Goal: Task Accomplishment & Management: Complete application form

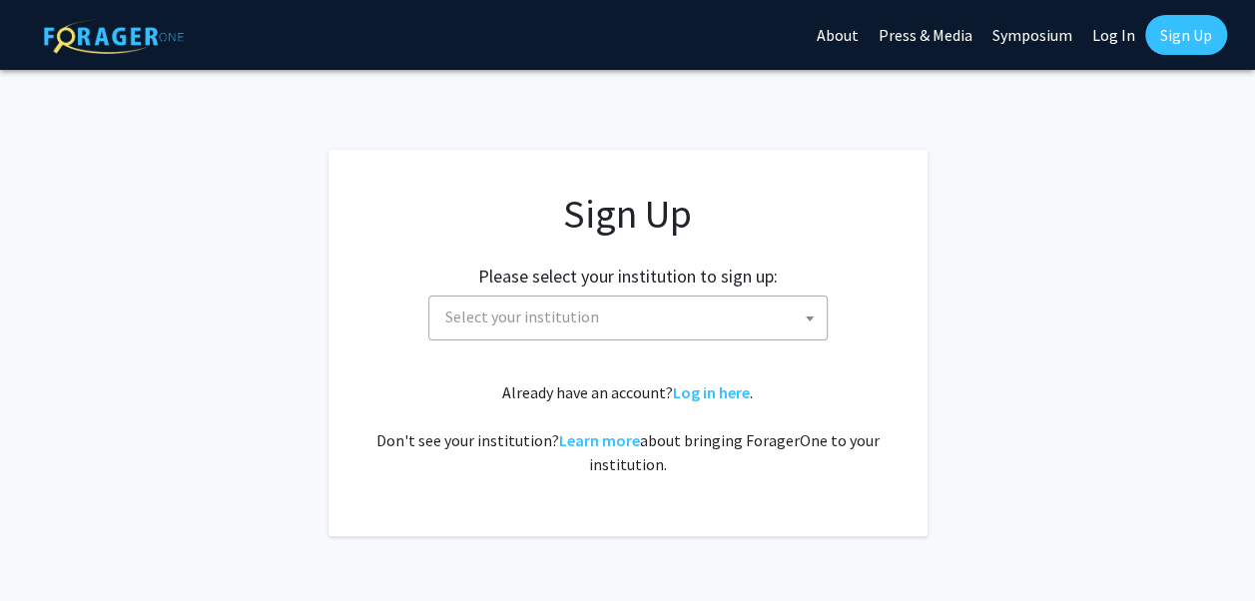
click at [667, 310] on span "Select your institution" at bounding box center [631, 317] width 389 height 41
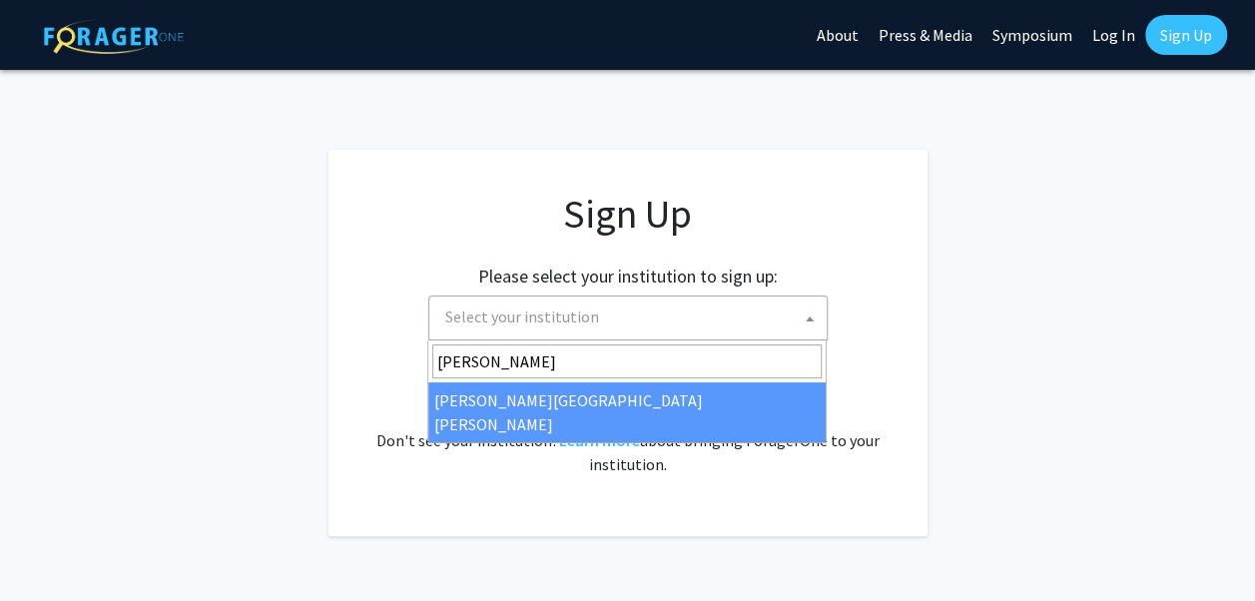
type input "johns"
select select "1"
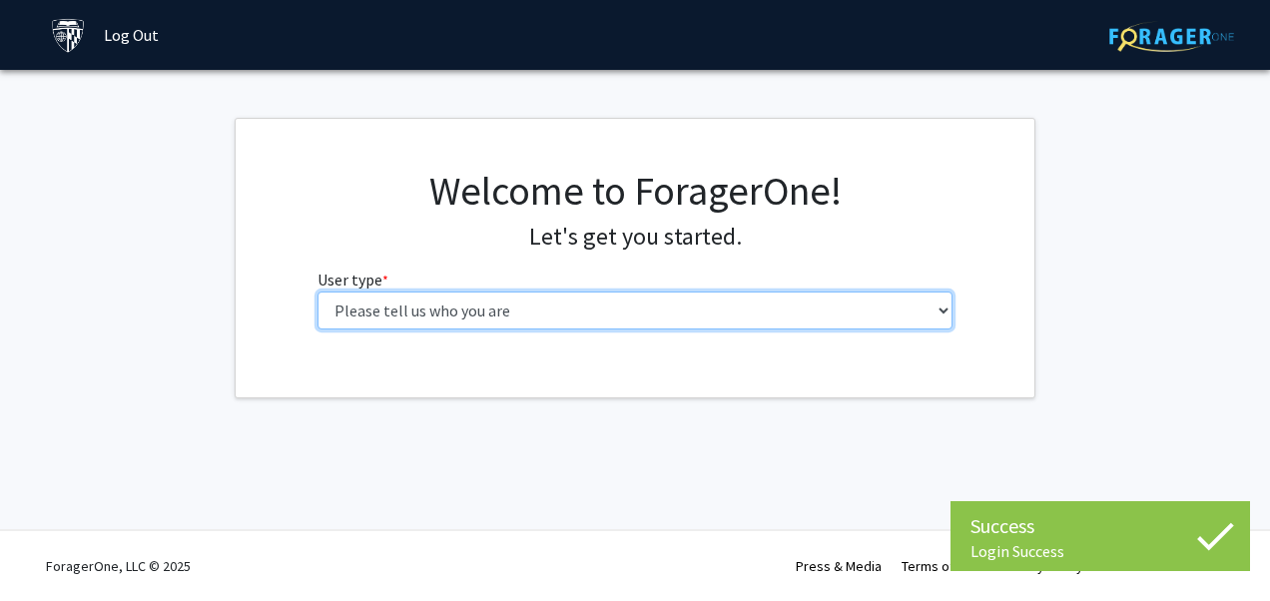
click at [752, 310] on select "Please tell us who you are Undergraduate Student Master's Student Doctoral Cand…" at bounding box center [636, 311] width 636 height 38
select select "1: undergrad"
click at [318, 292] on select "Please tell us who you are Undergraduate Student Master's Student Doctoral Cand…" at bounding box center [636, 311] width 636 height 38
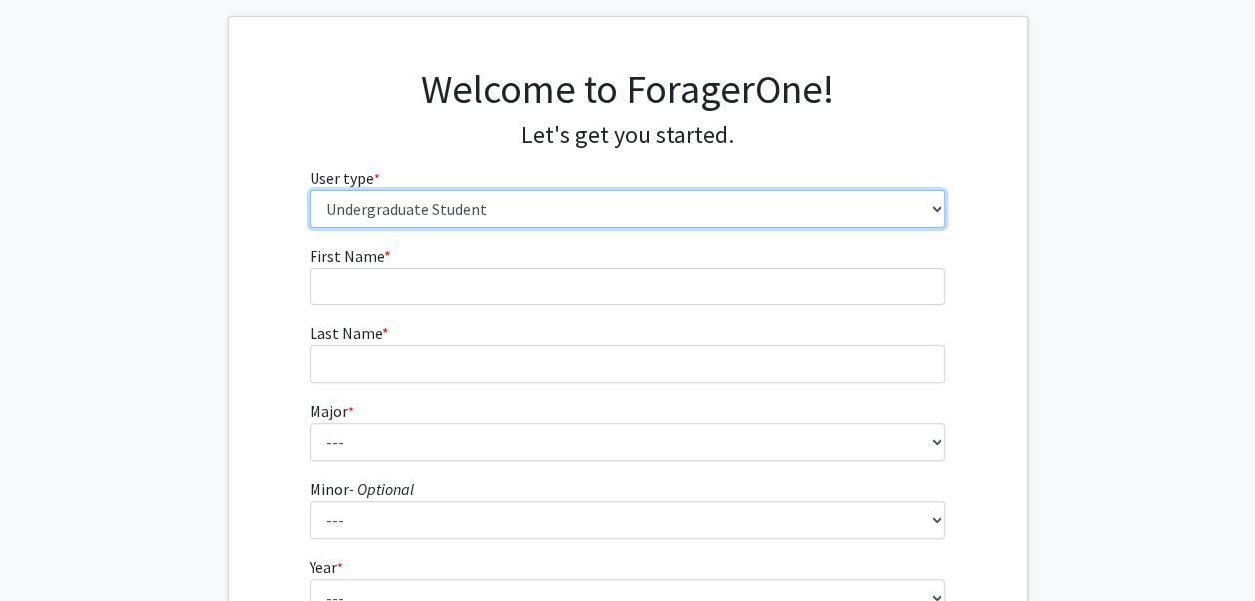
scroll to position [92, 0]
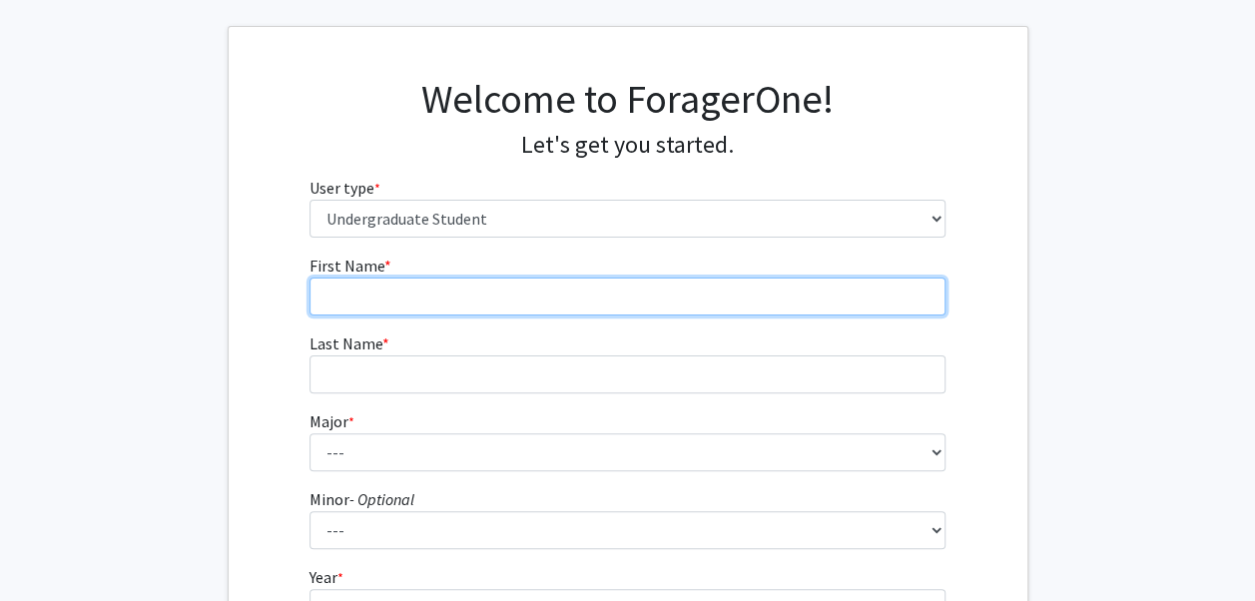
click at [783, 305] on input "First Name * required" at bounding box center [628, 297] width 636 height 38
type input "[PERSON_NAME]"
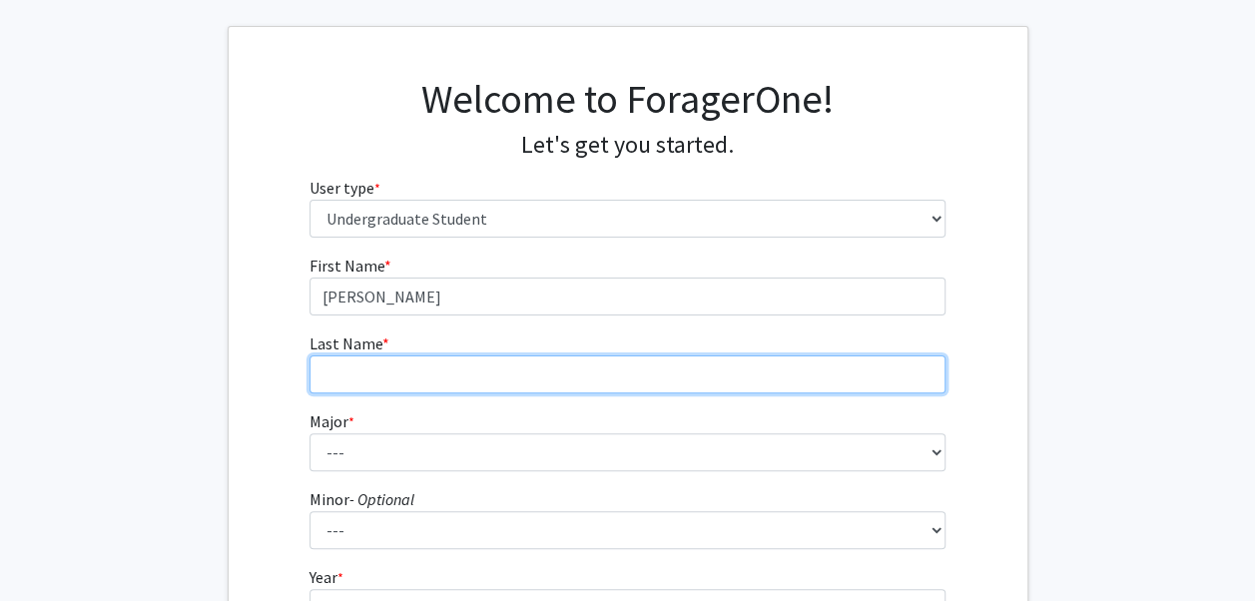
click at [322, 374] on input "Last Name * required" at bounding box center [628, 375] width 636 height 38
type input "[PERSON_NAME]"
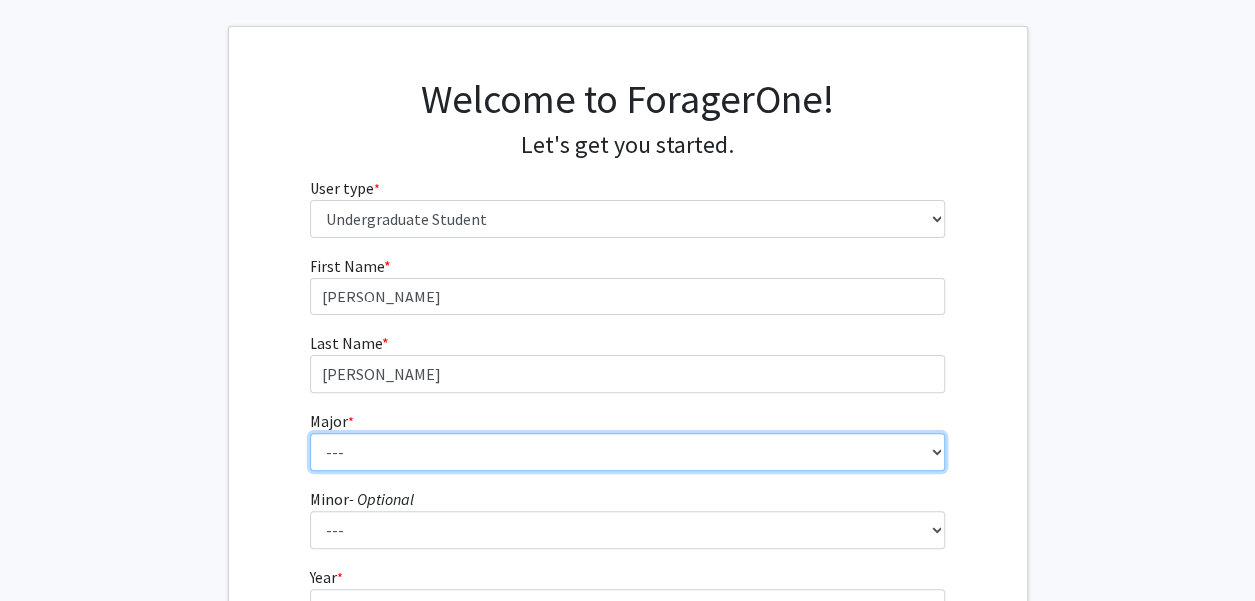
click at [409, 463] on select "--- Africana Studies Anthropology Applied Mathematics & Statistics Archaeology …" at bounding box center [628, 452] width 636 height 38
select select "51: 63"
click at [310, 433] on select "--- Africana Studies Anthropology Applied Mathematics & Statistics Archaeology …" at bounding box center [628, 452] width 636 height 38
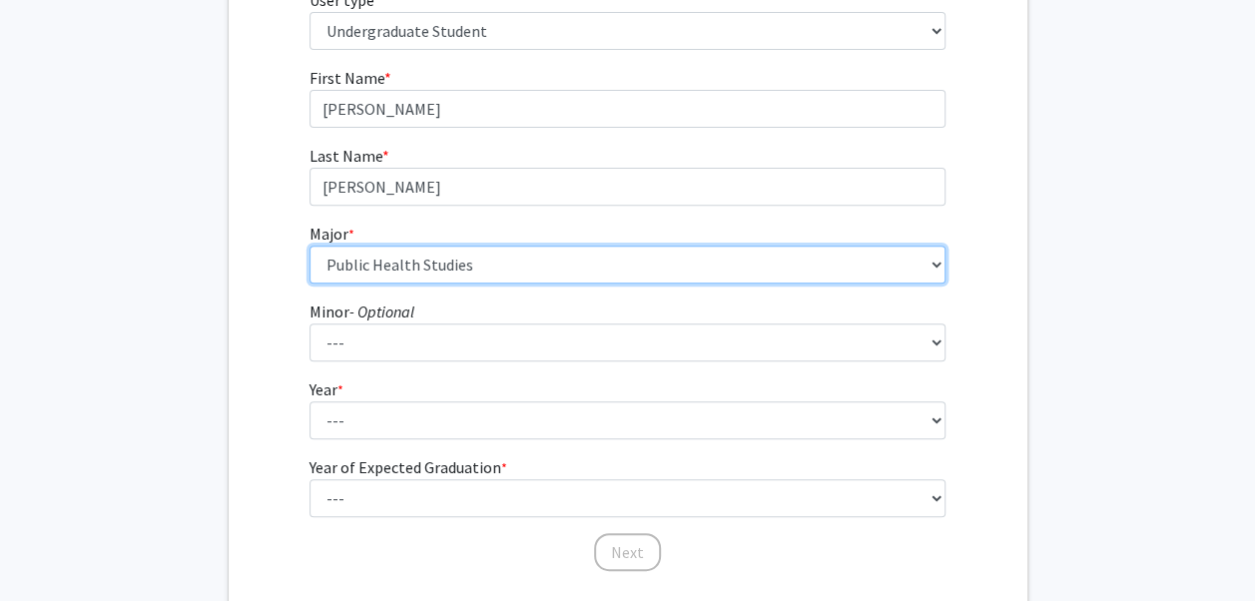
scroll to position [299, 0]
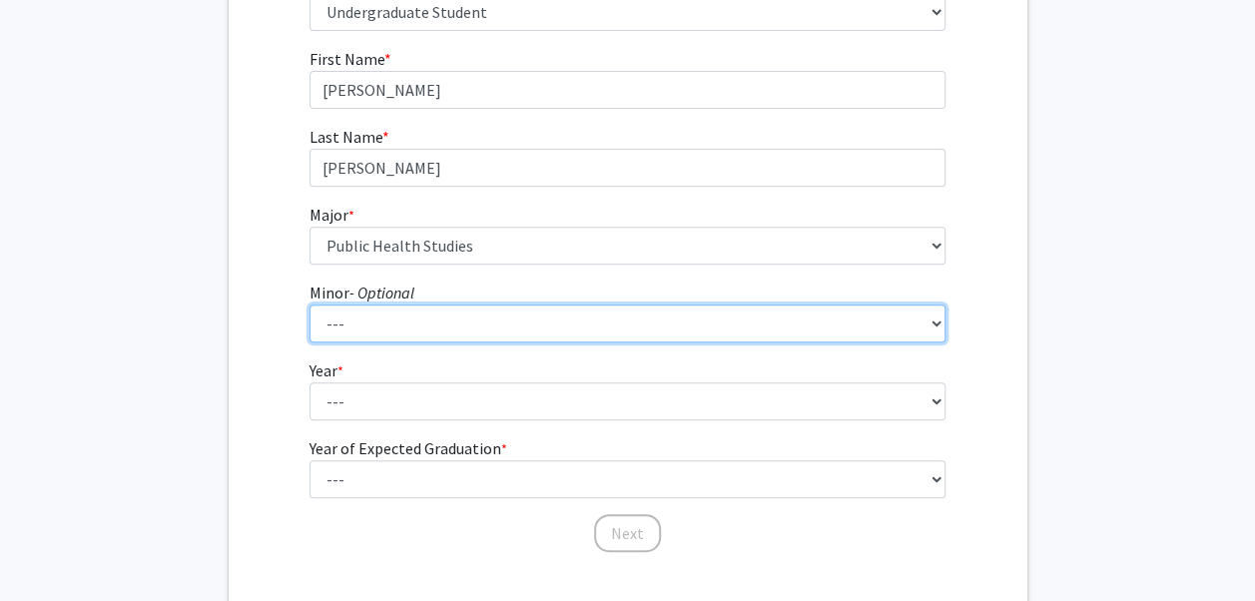
click at [891, 321] on select "--- Accounting and Financial Management Africana Studies Anthropology Applied M…" at bounding box center [628, 324] width 636 height 38
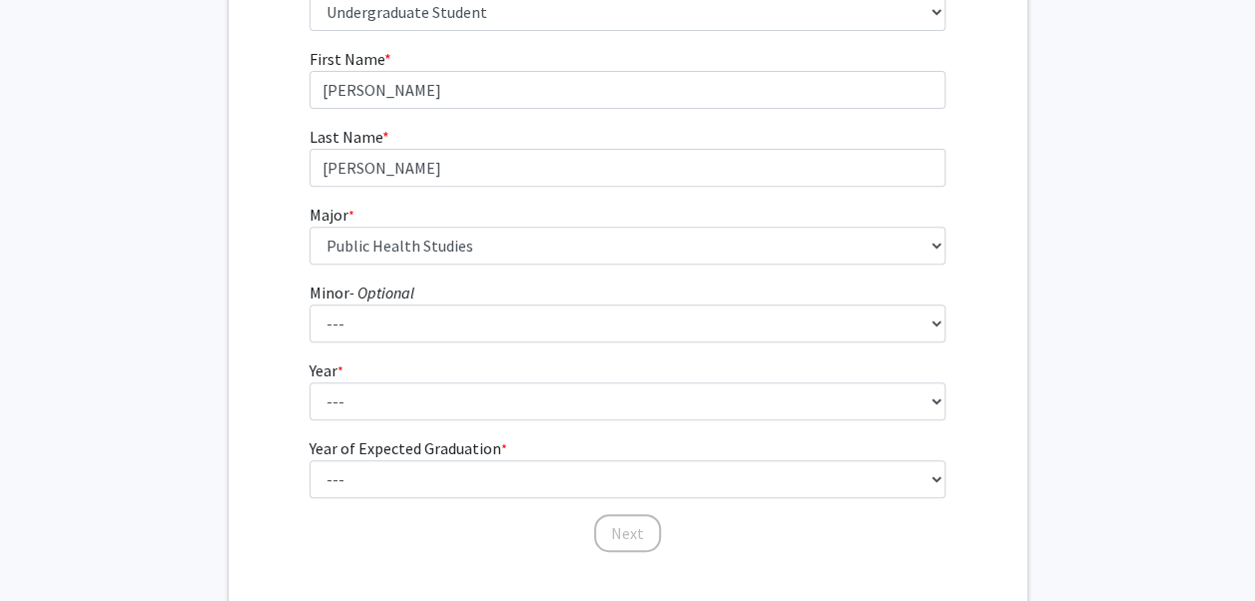
click at [1081, 261] on fg-get-started "Welcome to ForagerOne! Let's get you started. User type * required Please tell …" at bounding box center [627, 213] width 1255 height 788
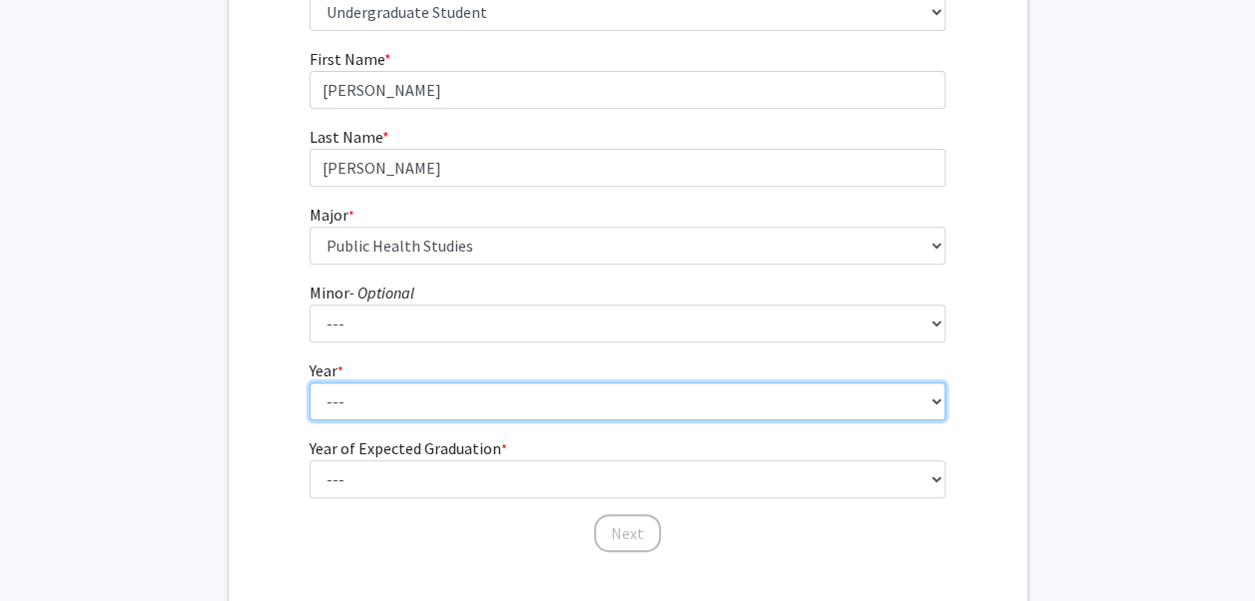
click at [889, 414] on select "--- First-year Sophomore Junior Senior Postbaccalaureate Certificate" at bounding box center [628, 402] width 636 height 38
select select "1: first-year"
click at [310, 383] on select "--- First-year Sophomore Junior Senior Postbaccalaureate Certificate" at bounding box center [628, 402] width 636 height 38
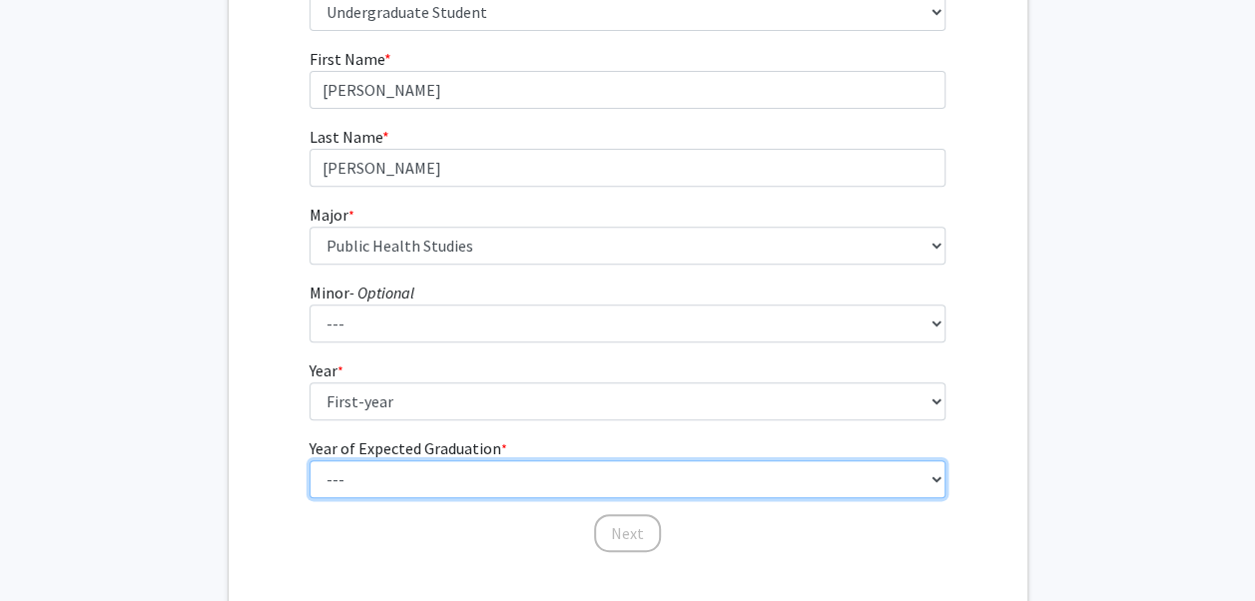
click at [727, 493] on select "--- 2025 2026 2027 2028 2029 2030 2031 2032 2033 2034" at bounding box center [628, 479] width 636 height 38
select select "5: 2029"
click at [310, 460] on select "--- 2025 2026 2027 2028 2029 2030 2031 2032 2033 2034" at bounding box center [628, 479] width 636 height 38
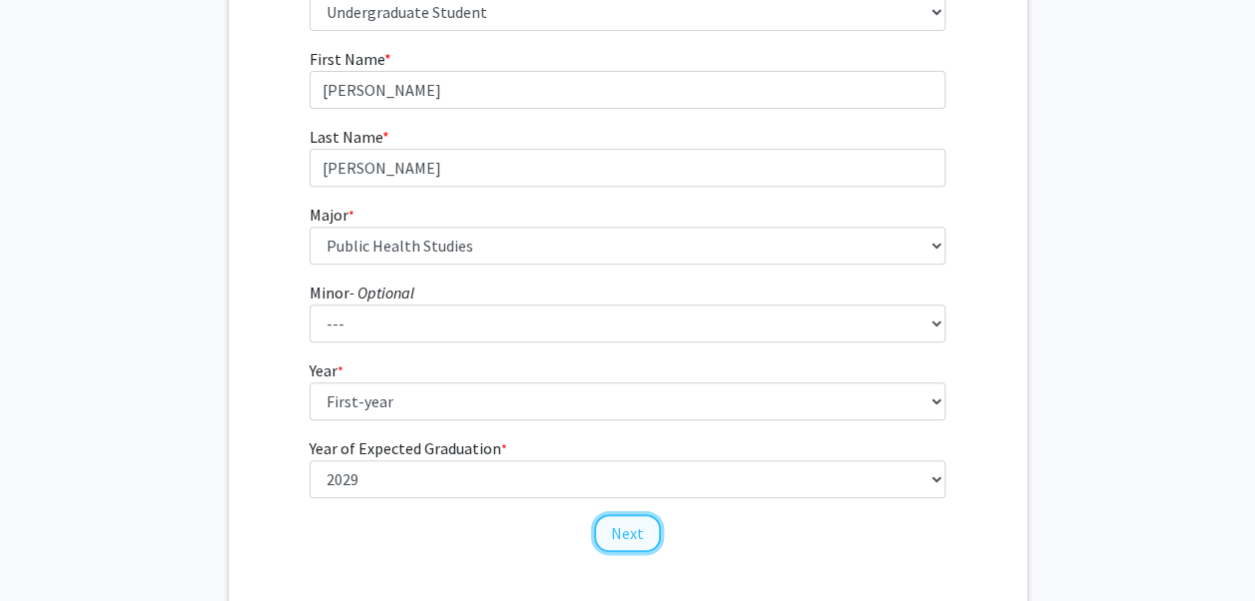
click at [638, 541] on button "Next" at bounding box center [627, 533] width 67 height 38
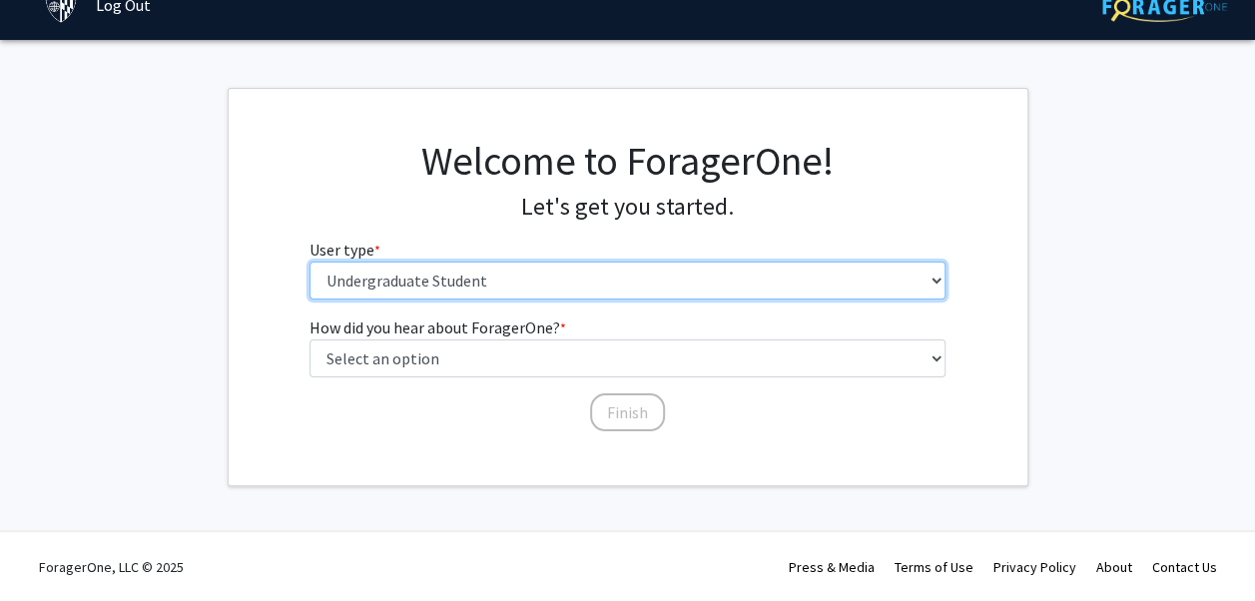
click at [588, 280] on select "Please tell us who you are Undergraduate Student Master's Student Doctoral Cand…" at bounding box center [628, 281] width 636 height 38
click at [310, 262] on select "Please tell us who you are Undergraduate Student Master's Student Doctoral Cand…" at bounding box center [628, 281] width 636 height 38
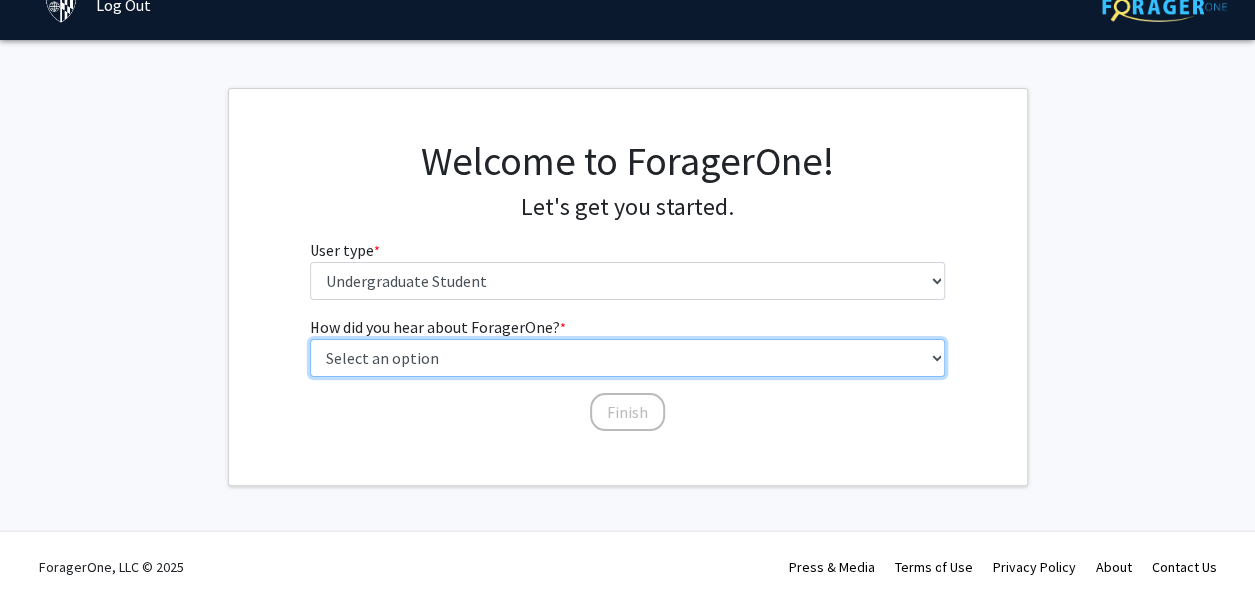
click at [557, 362] on select "Select an option Peer/student recommendation Faculty/staff recommendation Unive…" at bounding box center [628, 359] width 636 height 38
select select "3: university_website"
click at [310, 340] on select "Select an option Peer/student recommendation Faculty/staff recommendation Unive…" at bounding box center [628, 359] width 636 height 38
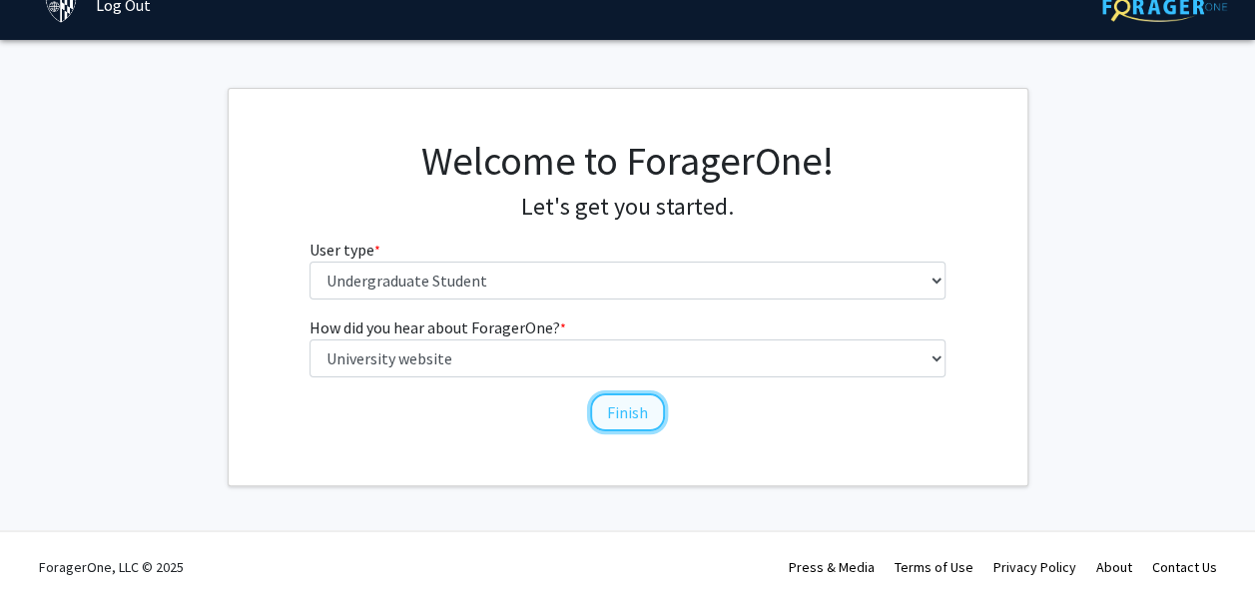
click at [622, 405] on button "Finish" at bounding box center [627, 412] width 75 height 38
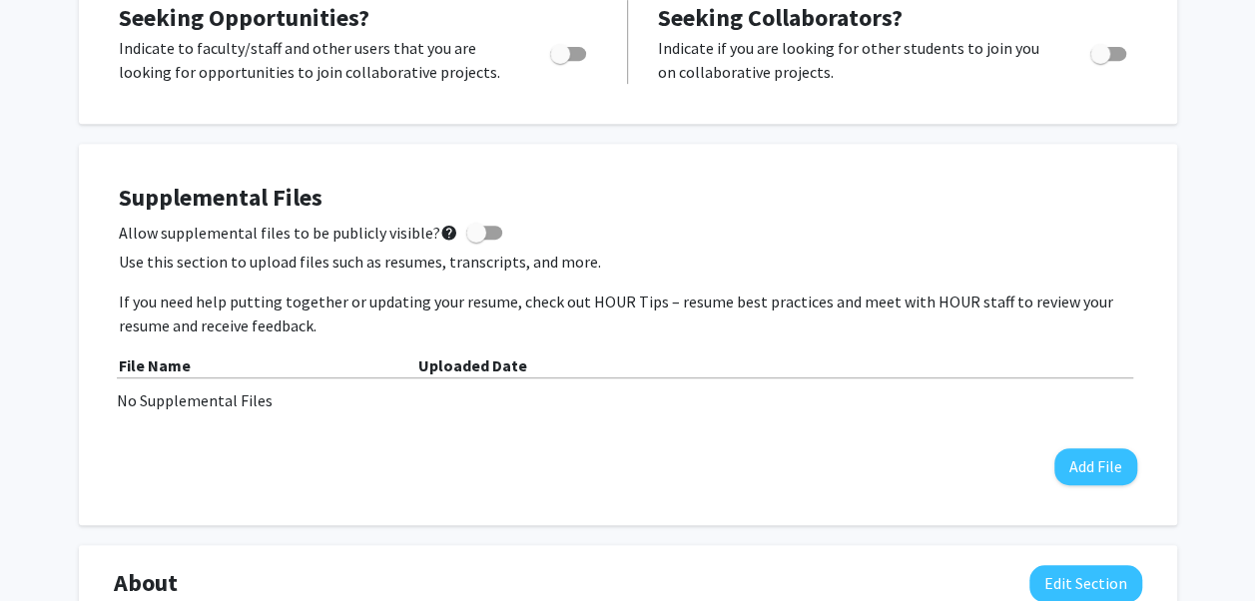
scroll to position [401, 0]
